Goal: Information Seeking & Learning: Learn about a topic

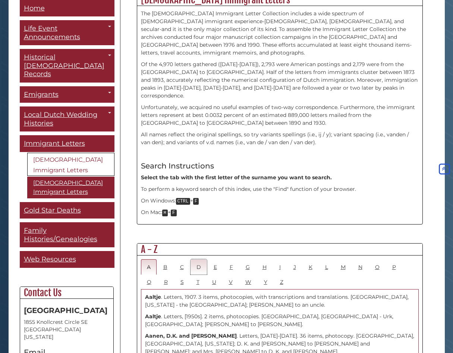
scroll to position [228, 0]
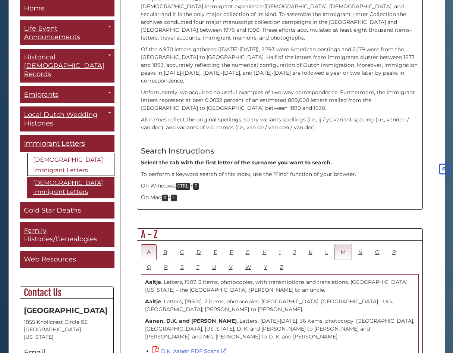
click at [346, 244] on link "M" at bounding box center [343, 251] width 17 height 15
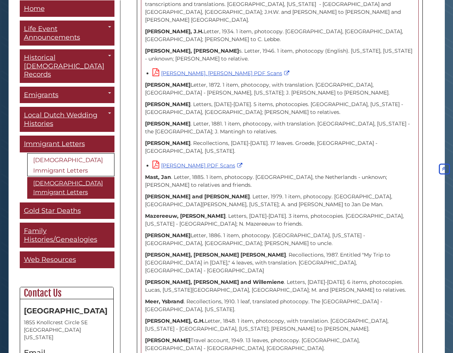
scroll to position [533, 0]
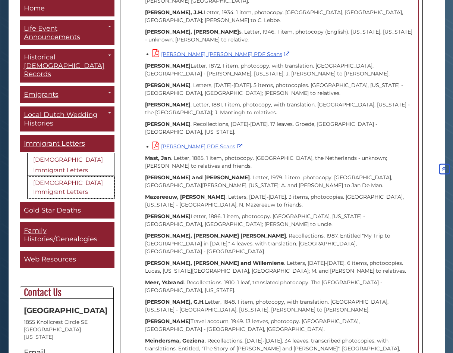
click at [76, 177] on link "[DEMOGRAPHIC_DATA] Immigrant Letters" at bounding box center [70, 188] width 87 height 22
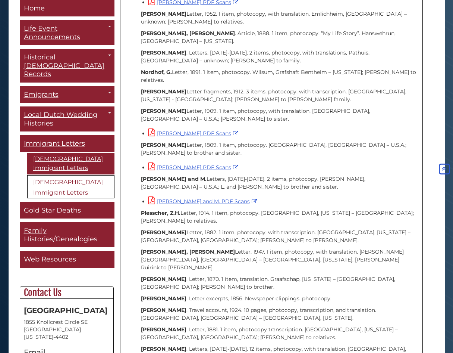
scroll to position [1225, 0]
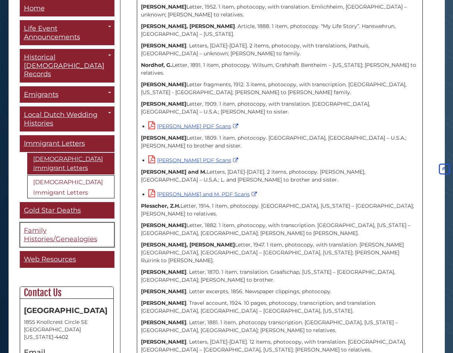
click at [57, 227] on span "Family Histories/Genealogies" at bounding box center [61, 235] width 74 height 17
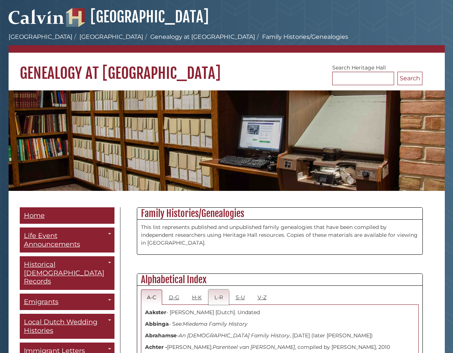
click at [221, 298] on link "L-R" at bounding box center [219, 296] width 21 height 15
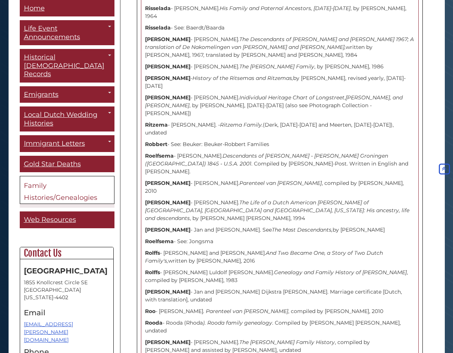
scroll to position [4336, 0]
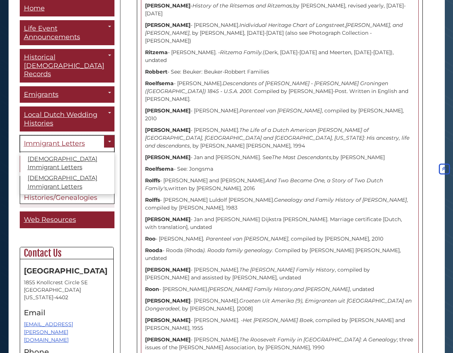
click at [84, 140] on span "Immigrant Letters" at bounding box center [54, 144] width 61 height 8
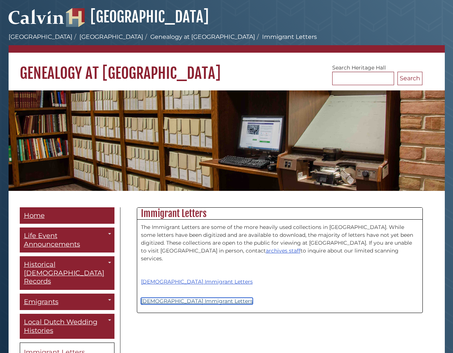
click at [174, 297] on link "[DEMOGRAPHIC_DATA] Immigrant Letters" at bounding box center [197, 300] width 112 height 7
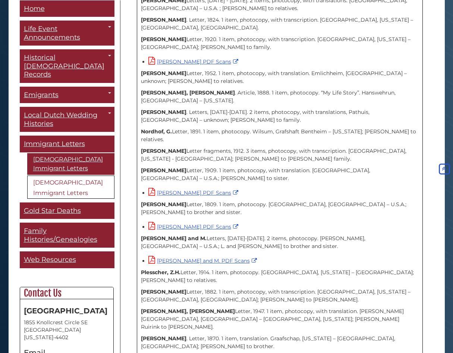
scroll to position [1180, 0]
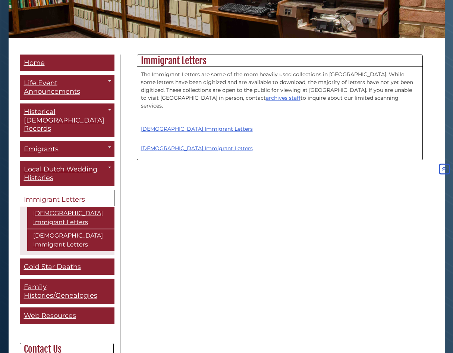
scroll to position [152, 0]
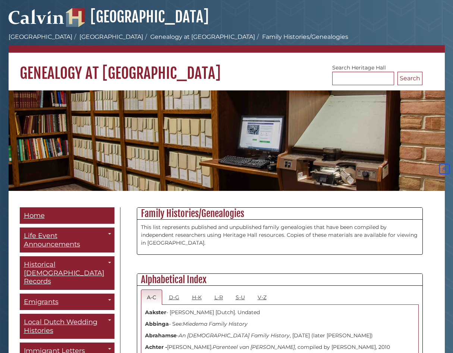
scroll to position [3202, 0]
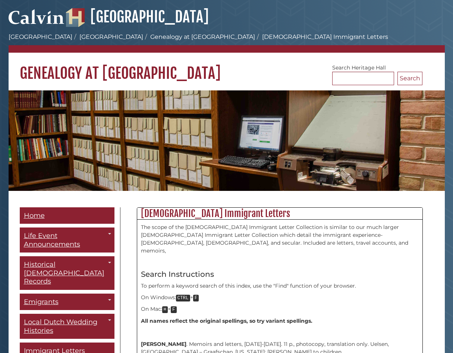
scroll to position [1225, 0]
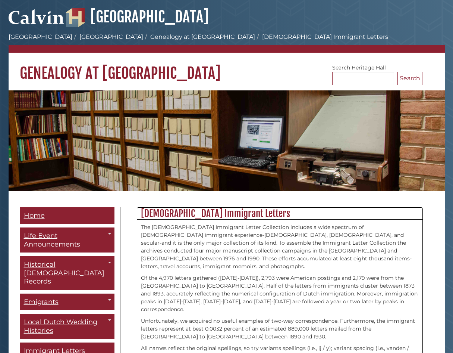
scroll to position [533, 0]
